Goal: Task Accomplishment & Management: Manage account settings

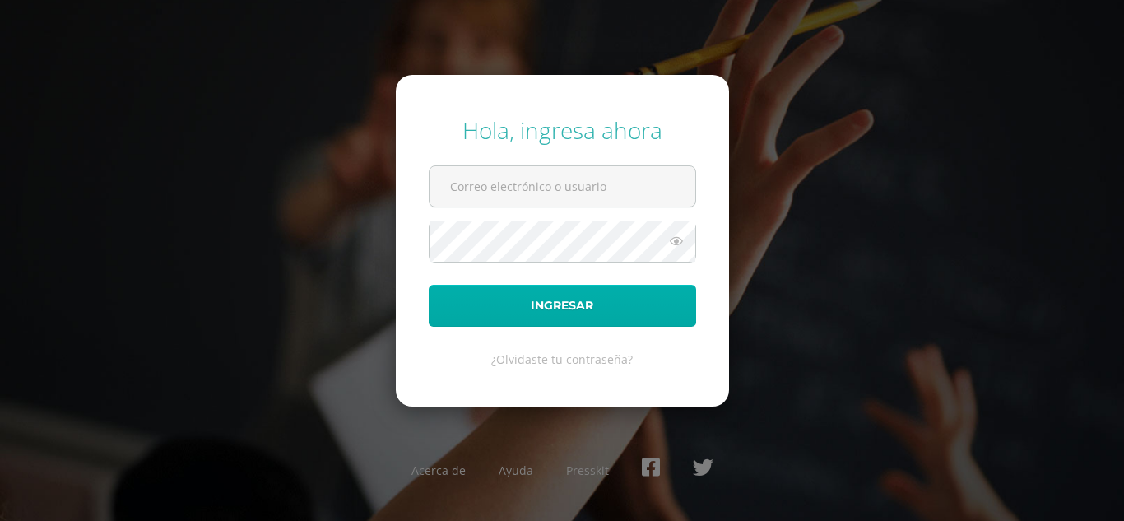
type input "[EMAIL_ADDRESS][DOMAIN_NAME]"
click at [611, 315] on button "Ingresar" at bounding box center [563, 306] width 268 height 42
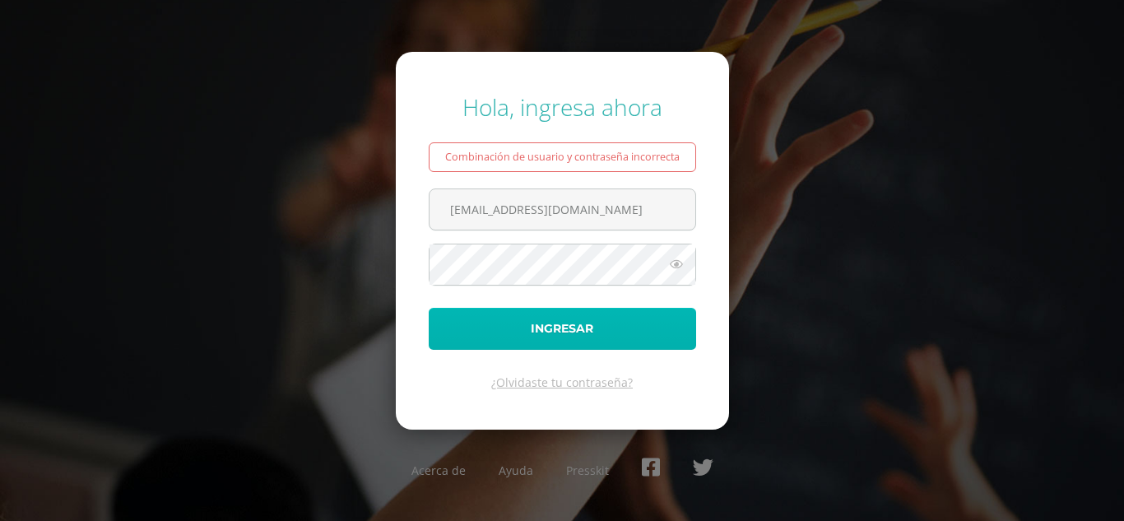
click at [570, 327] on button "Ingresar" at bounding box center [563, 329] width 268 height 42
click at [570, 331] on button "Ingresar" at bounding box center [563, 329] width 268 height 42
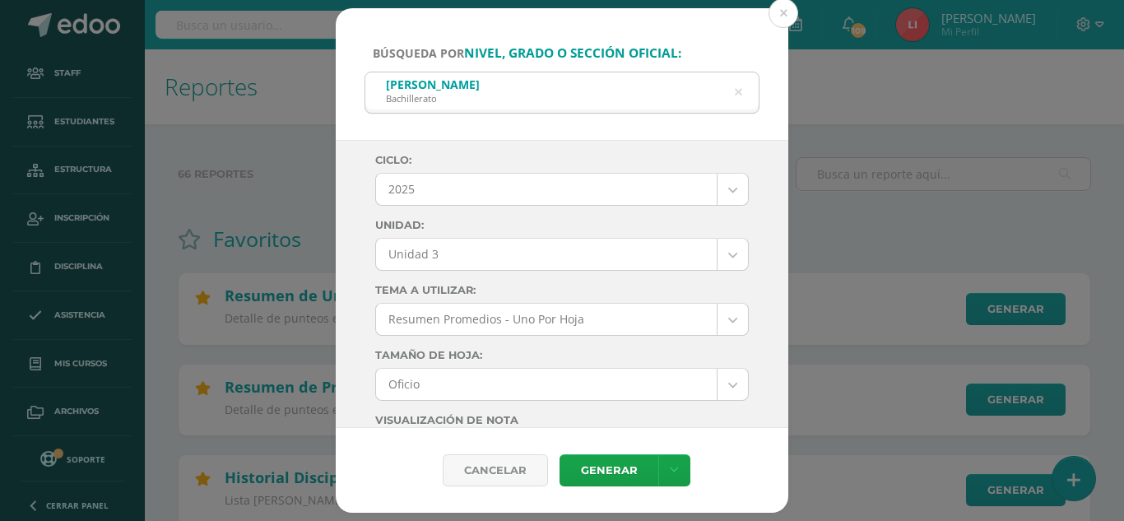
select select "2"
select select "Unidad 3"
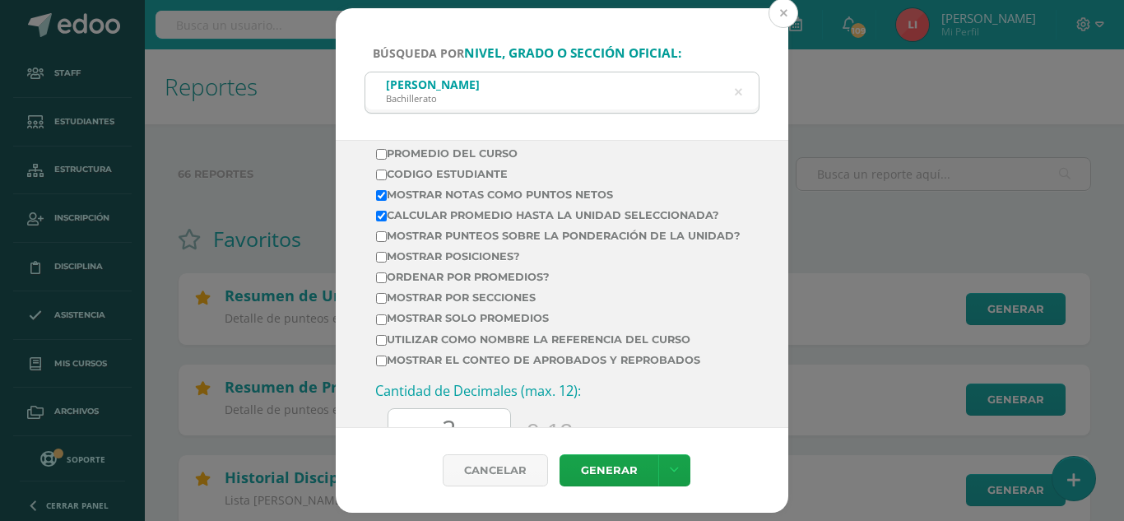
click at [775, 9] on button at bounding box center [784, 13] width 30 height 30
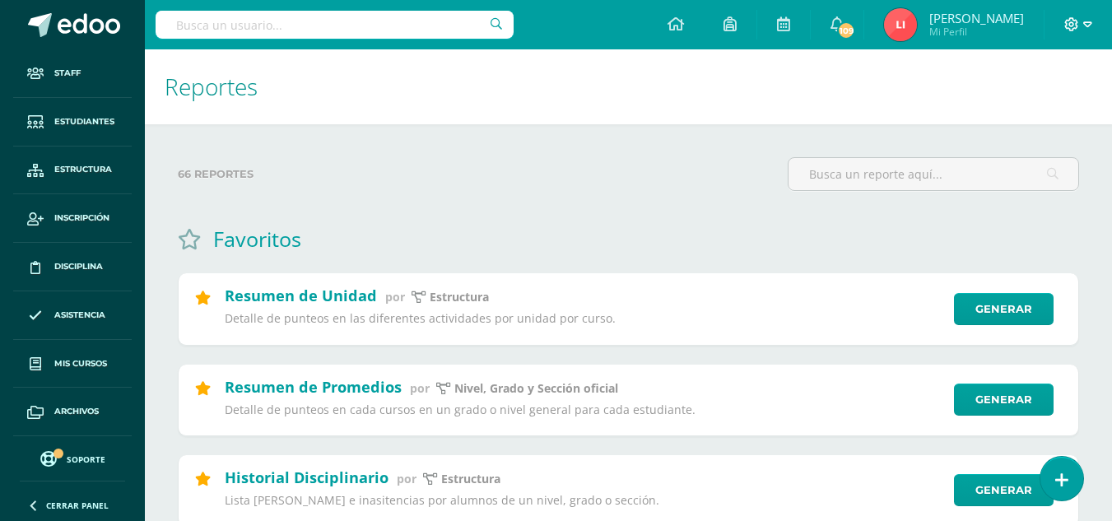
click at [1068, 29] on icon at bounding box center [1071, 24] width 15 height 15
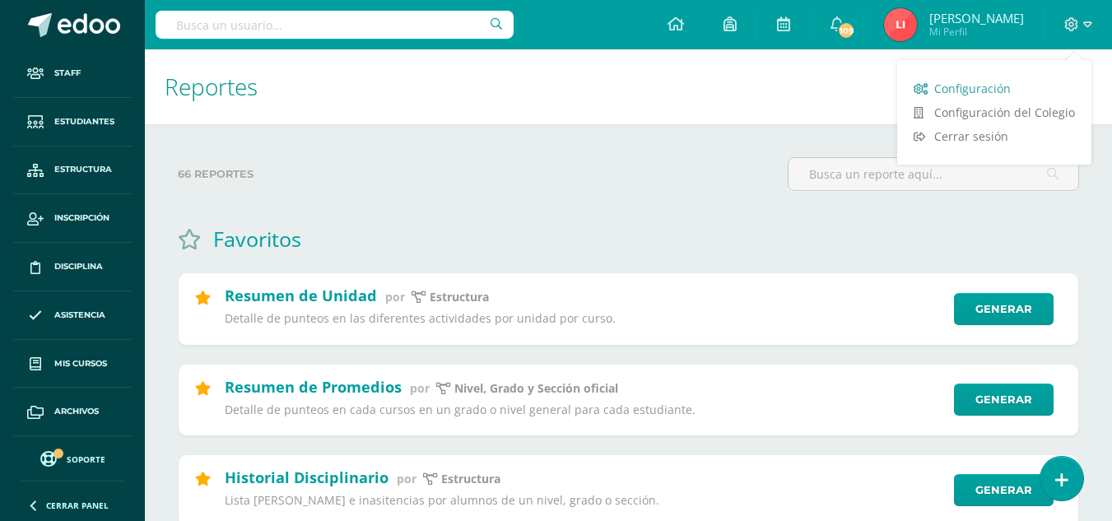
click at [1010, 87] on span "Configuración" at bounding box center [972, 89] width 77 height 16
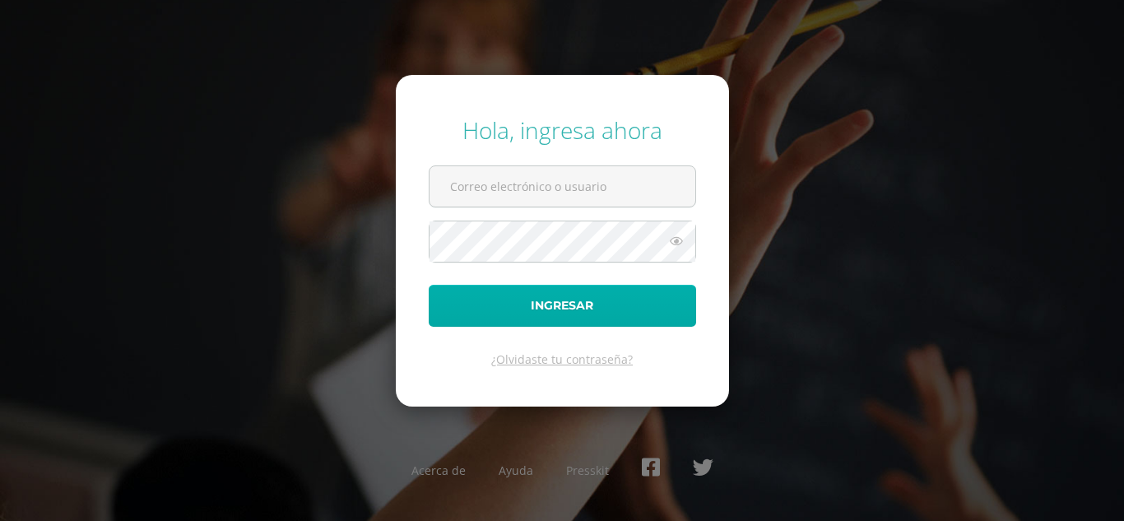
type input "[EMAIL_ADDRESS][DOMAIN_NAME]"
click at [556, 300] on button "Ingresar" at bounding box center [563, 306] width 268 height 42
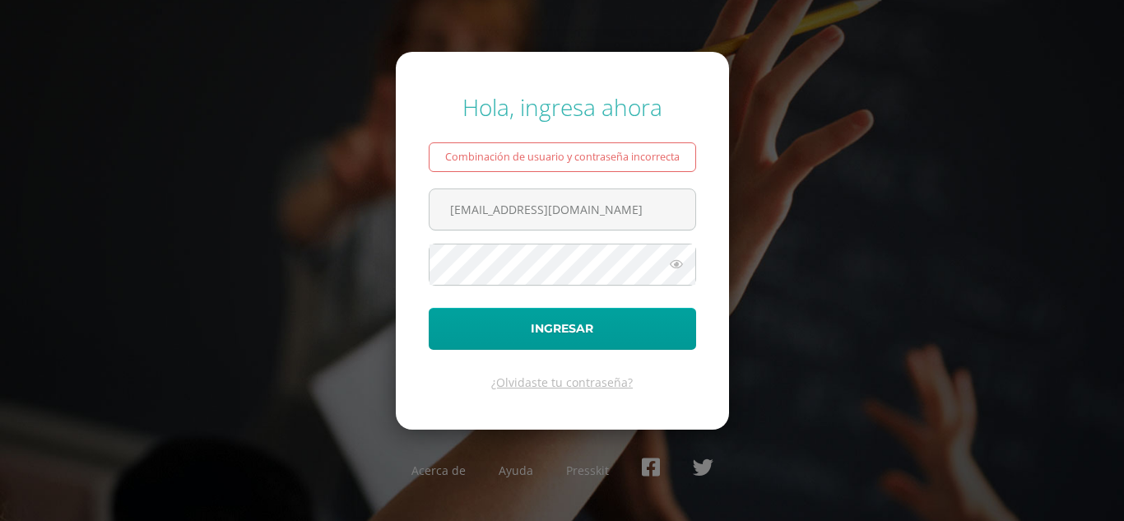
click at [681, 268] on icon at bounding box center [676, 264] width 21 height 20
click at [429, 308] on button "Ingresar" at bounding box center [563, 329] width 268 height 42
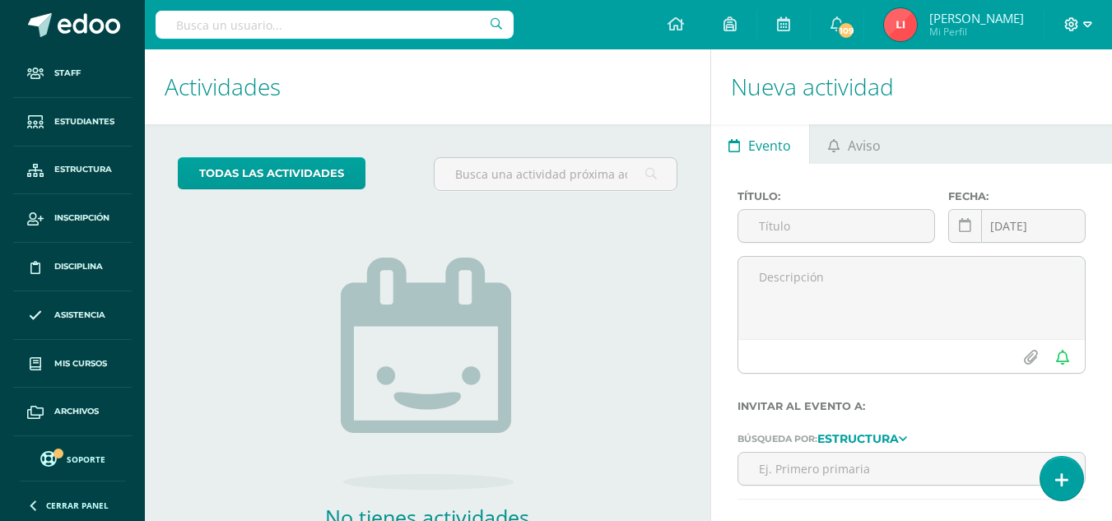
click at [1072, 26] on icon at bounding box center [1072, 24] width 14 height 14
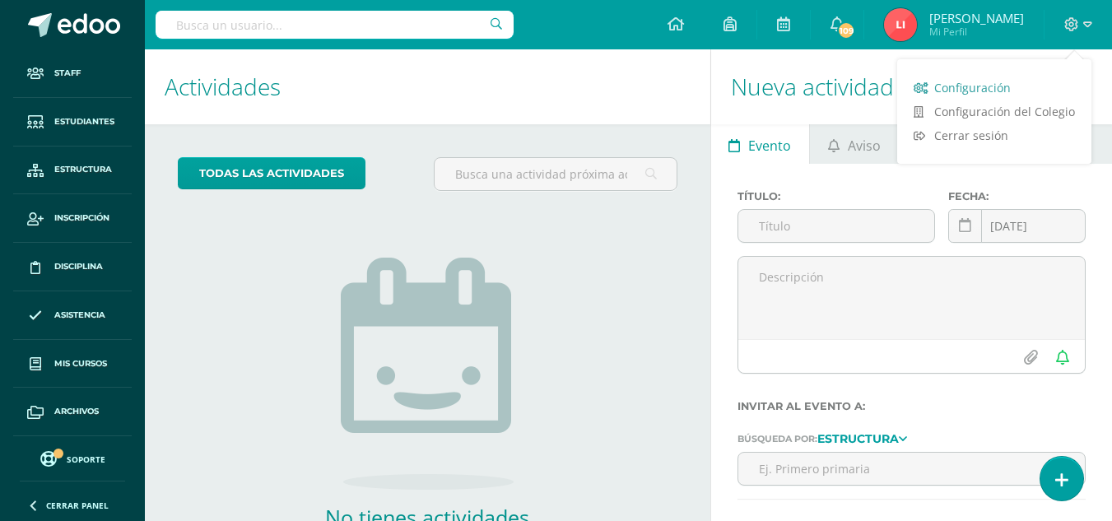
click at [985, 84] on span "Configuración" at bounding box center [972, 88] width 77 height 16
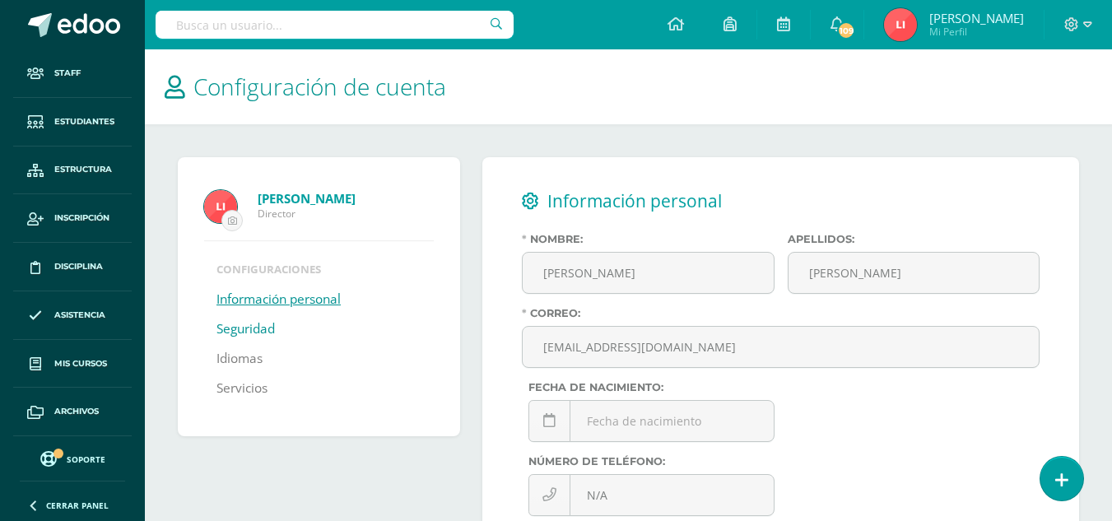
click at [235, 325] on link "Seguridad" at bounding box center [245, 329] width 58 height 30
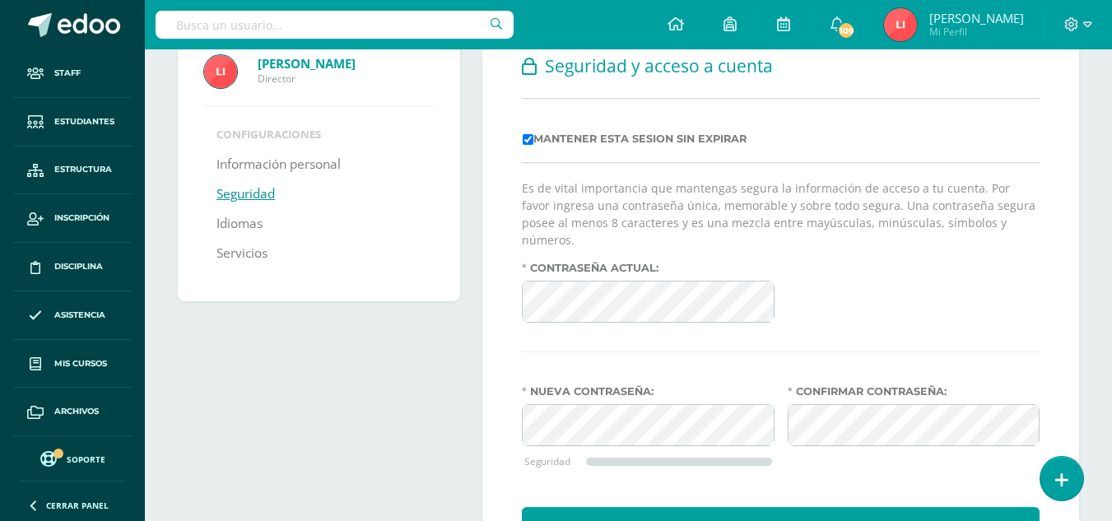
scroll to position [165, 0]
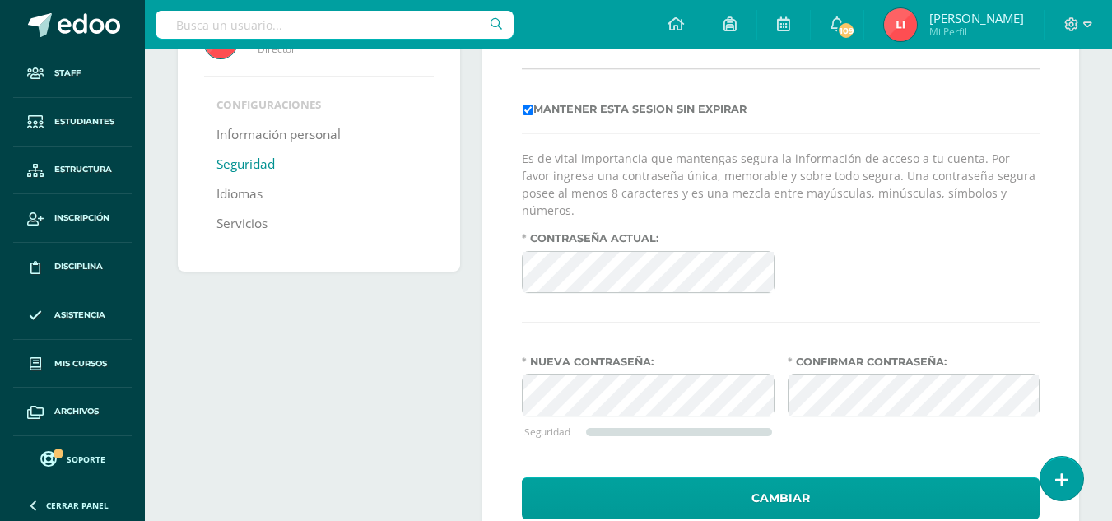
click at [854, 241] on div "Contraseña actual:" at bounding box center [780, 269] width 531 height 74
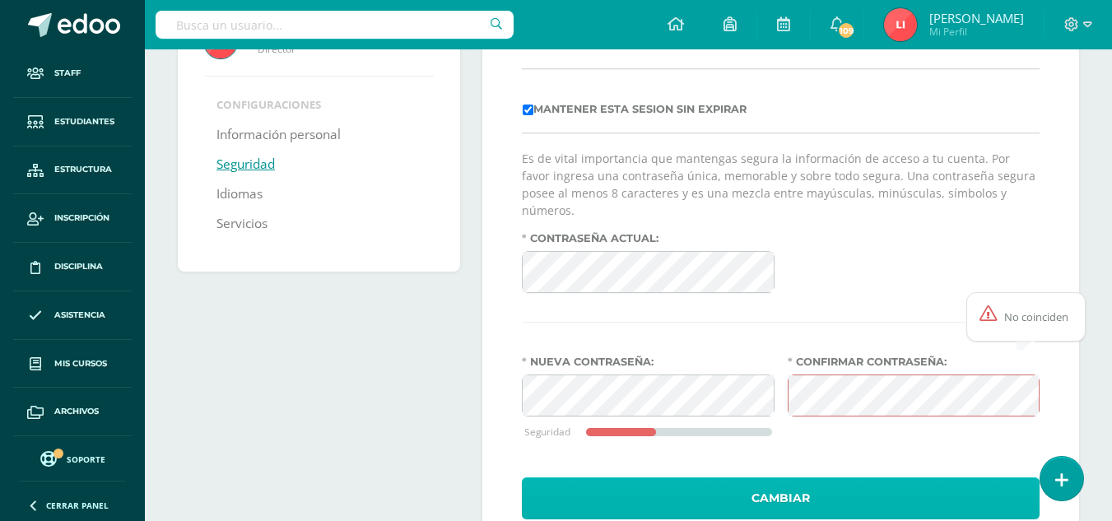
click at [819, 478] on button "Cambiar" at bounding box center [781, 498] width 518 height 42
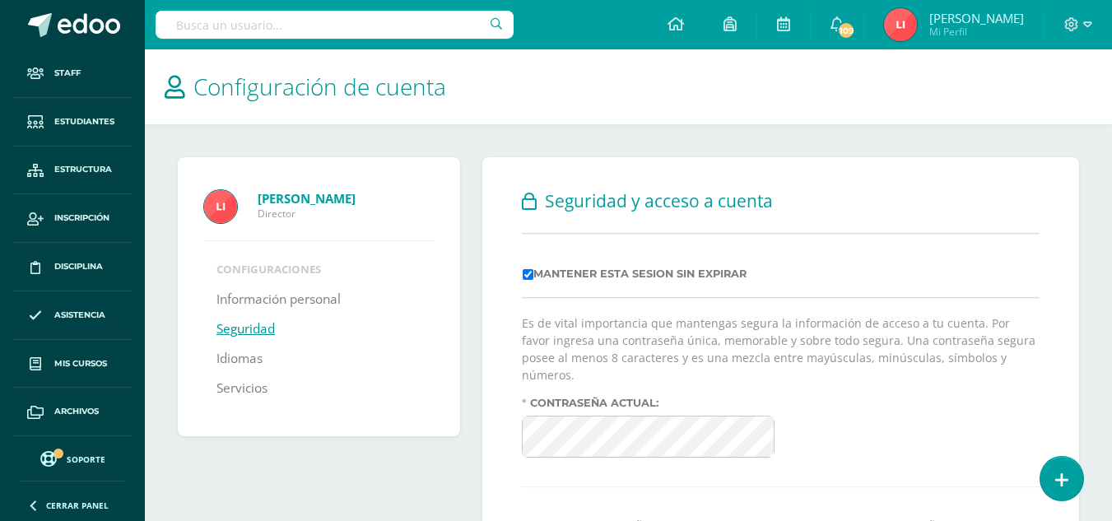
click at [837, 399] on div "Contraseña actual:" at bounding box center [780, 434] width 531 height 74
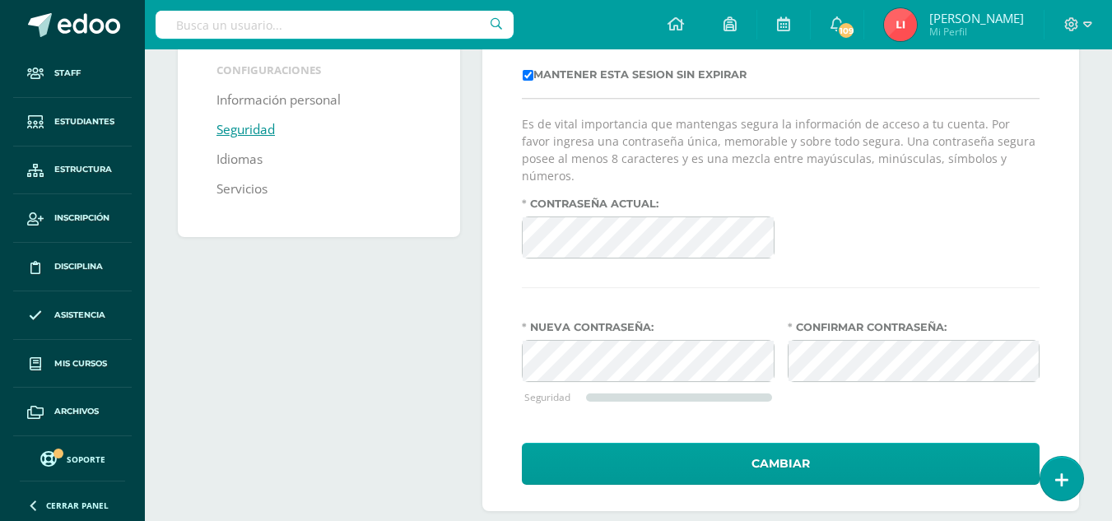
scroll to position [205, 0]
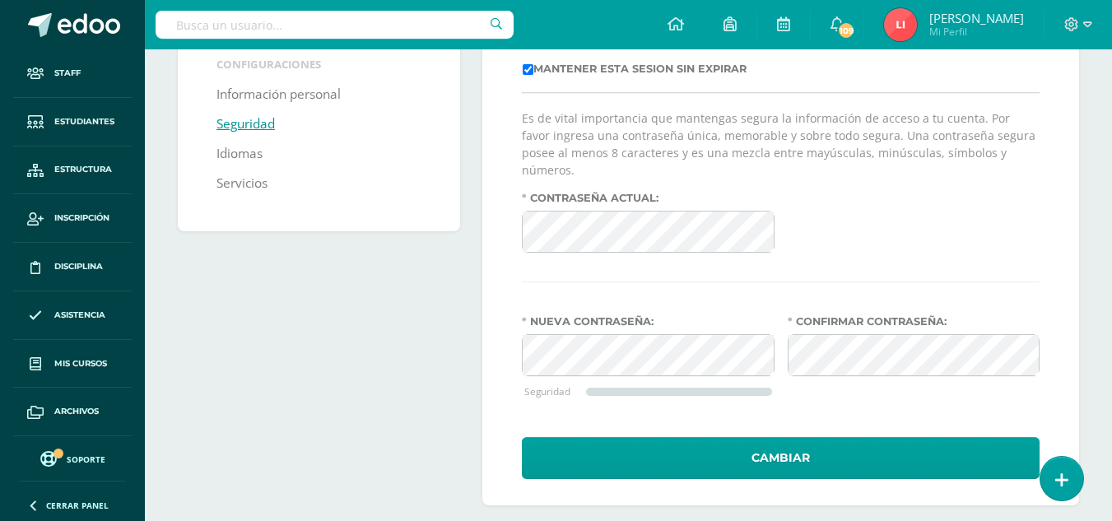
click at [514, 319] on div "Seguridad y acceso a cuenta Mantener esta sesion sin expirar Es de vital import…" at bounding box center [780, 228] width 597 height 553
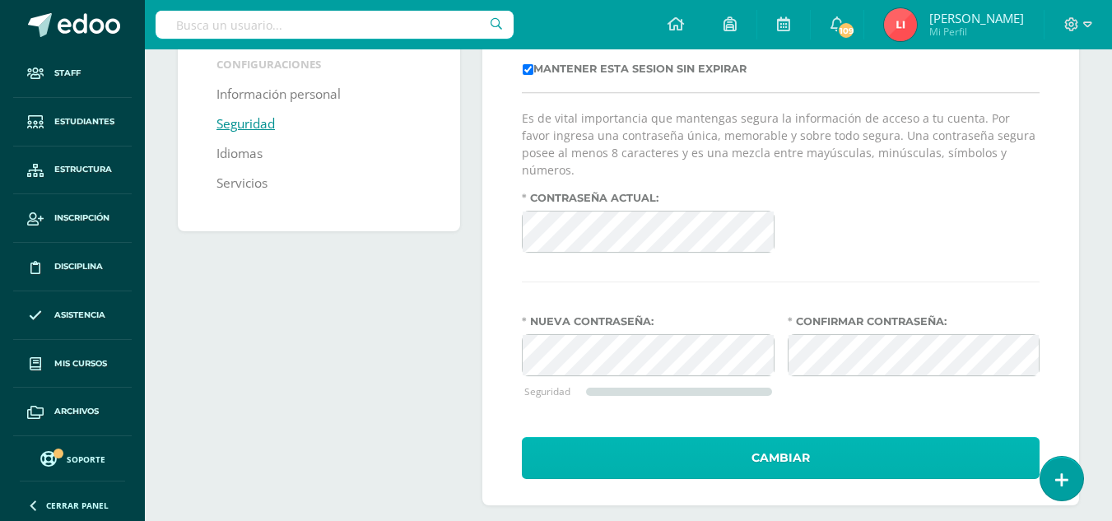
click at [784, 438] on button "Cambiar" at bounding box center [781, 458] width 518 height 42
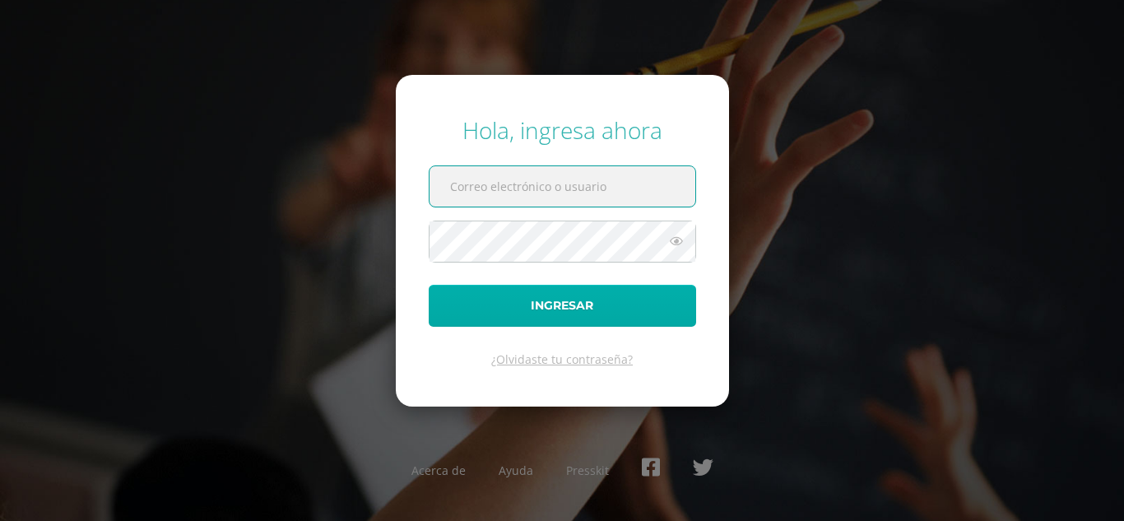
type input "[EMAIL_ADDRESS][DOMAIN_NAME]"
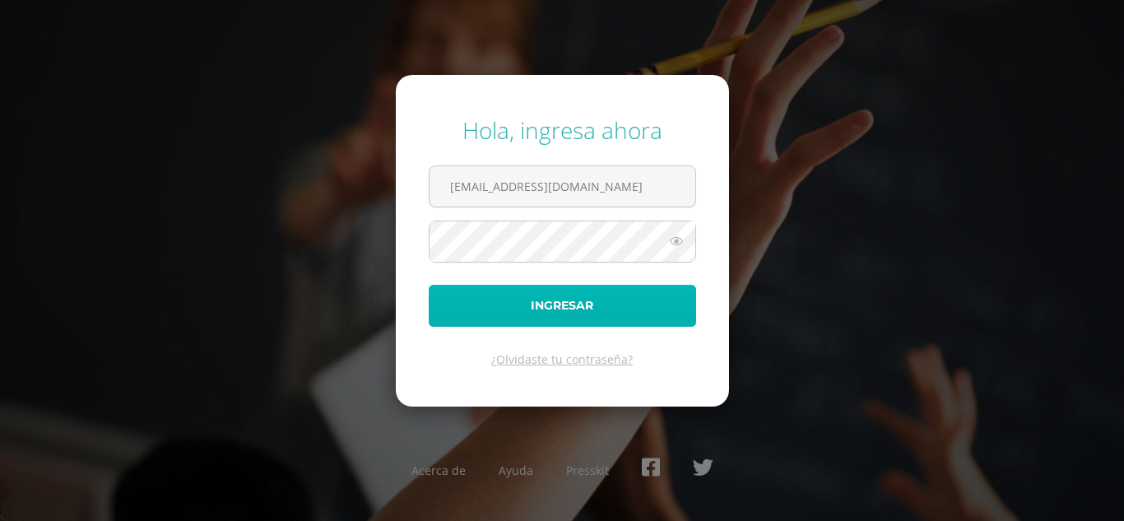
click at [569, 306] on button "Ingresar" at bounding box center [563, 306] width 268 height 42
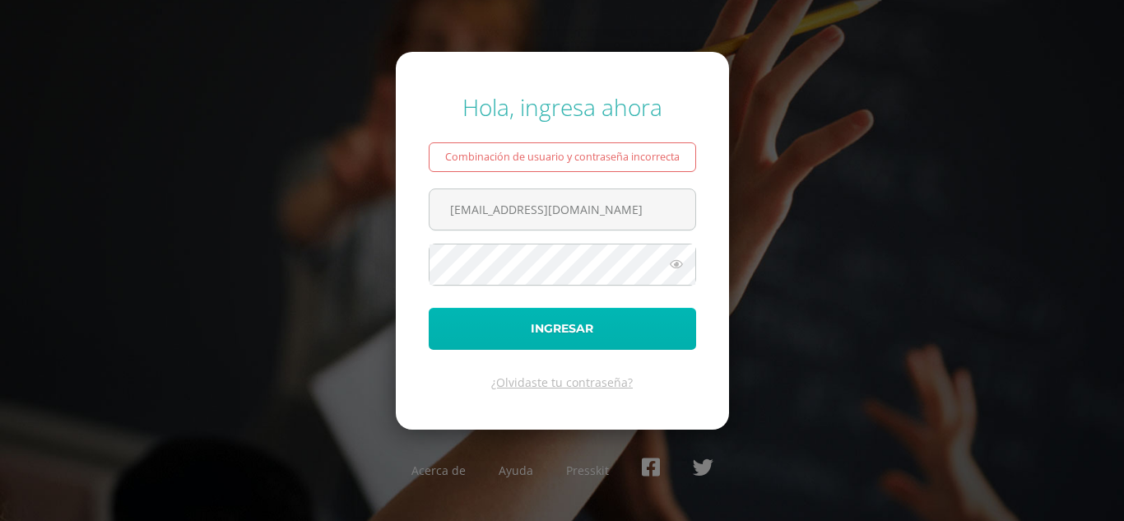
click at [479, 327] on button "Ingresar" at bounding box center [563, 329] width 268 height 42
